Goal: Navigation & Orientation: Find specific page/section

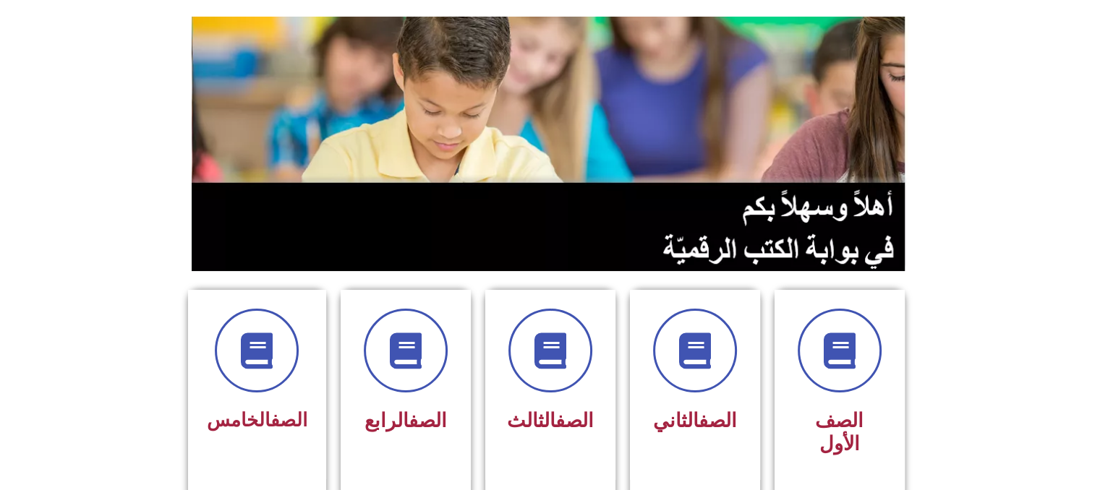
scroll to position [145, 0]
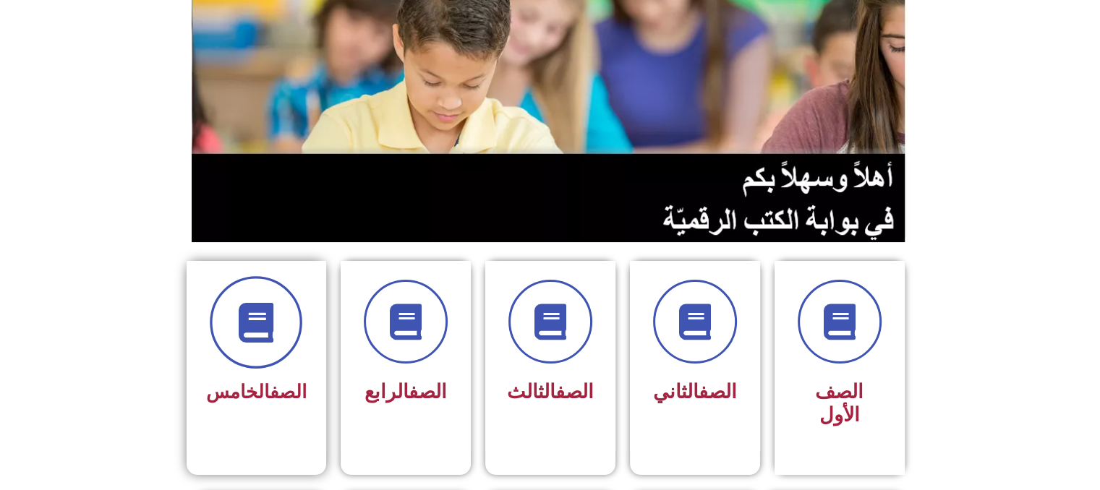
click at [263, 313] on icon at bounding box center [257, 323] width 40 height 40
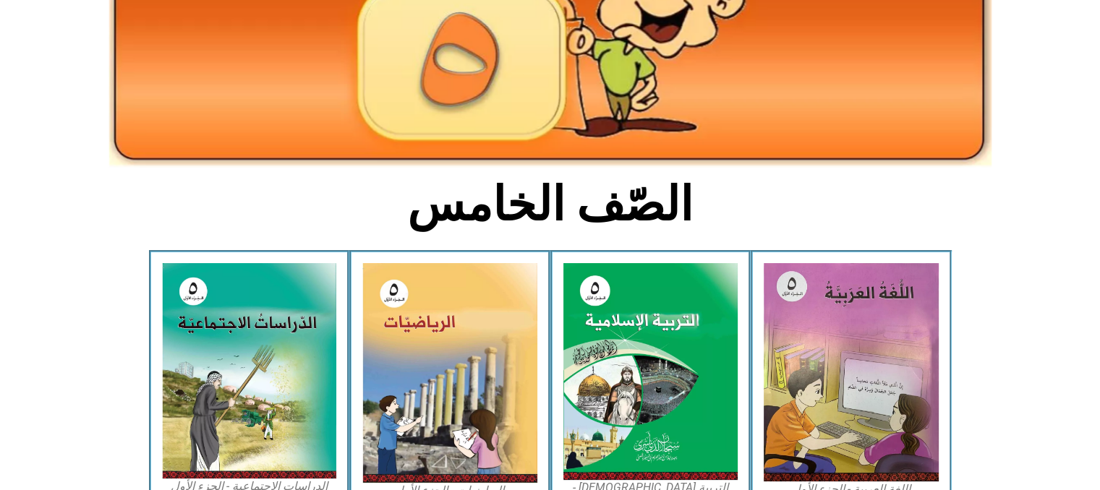
scroll to position [231, 0]
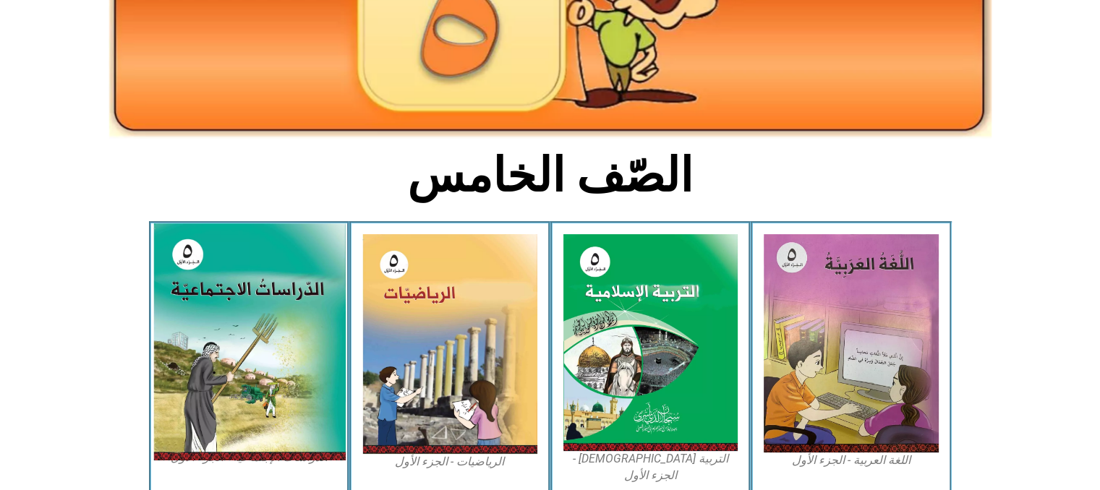
click at [251, 359] on img at bounding box center [249, 342] width 192 height 237
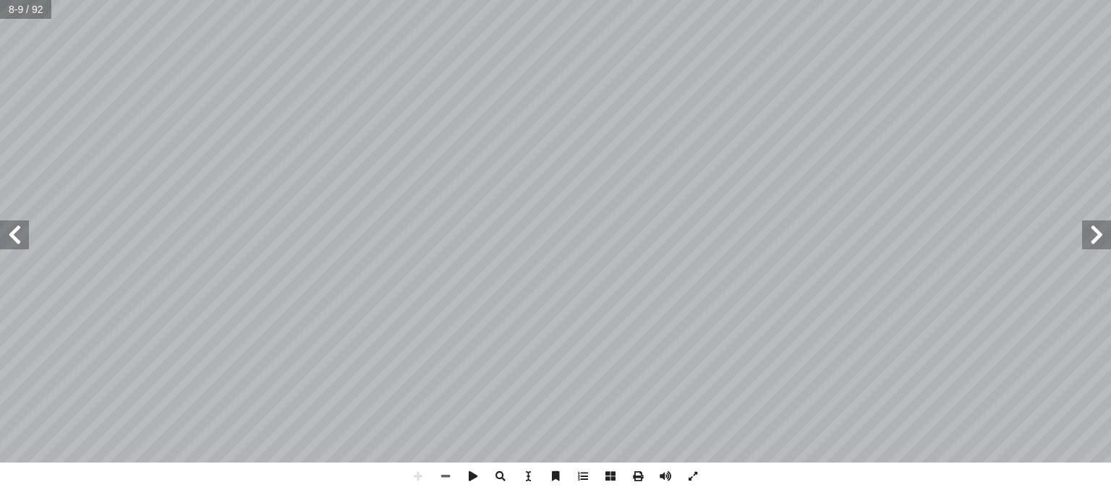
click at [715, 132] on html "الصفحة الرئيسية الصف الأول الصف الثاني الصف الثالث الصف الرابع الصف الخامس الصف…" at bounding box center [555, 66] width 1111 height 132
click at [620, 132] on html "الصفحة الرئيسية الصف الأول الصف الثاني الصف الثالث الصف الرابع الصف الخامس الصف…" at bounding box center [555, 66] width 1111 height 132
